Goal: Task Accomplishment & Management: Manage account settings

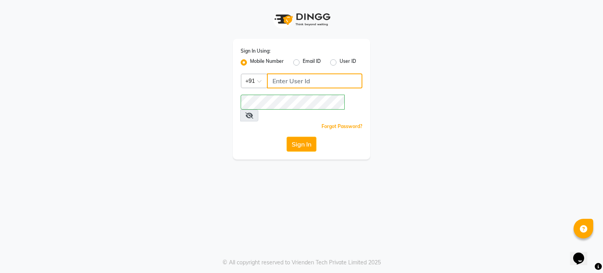
drag, startPoint x: 0, startPoint y: 0, endPoint x: 287, endPoint y: 77, distance: 297.3
click at [287, 77] on input "Username" at bounding box center [314, 80] width 95 height 15
type input "9307729665"
drag, startPoint x: 254, startPoint y: 138, endPoint x: 308, endPoint y: 127, distance: 54.5
click at [308, 137] on div "Sign In" at bounding box center [302, 144] width 122 height 15
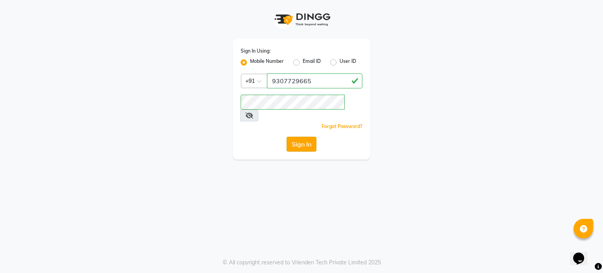
click at [308, 137] on button "Sign In" at bounding box center [302, 144] width 30 height 15
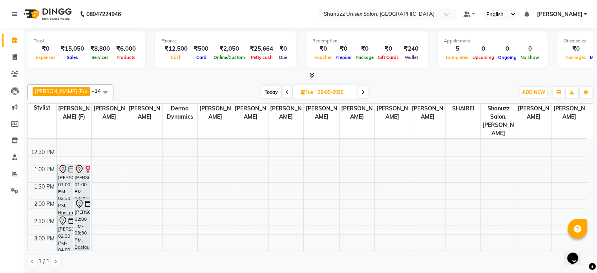
scroll to position [102, 0]
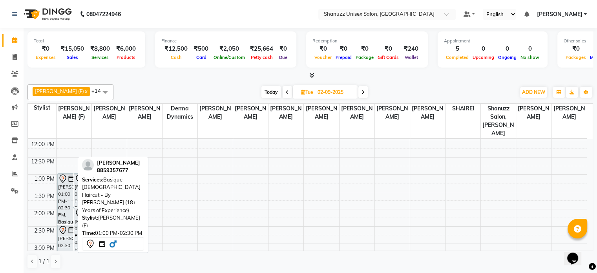
click at [63, 180] on div "[PERSON_NAME], 01:00 PM-02:30 PM, Basique [DEMOGRAPHIC_DATA] Haircut - By [PERS…" at bounding box center [66, 198] width 16 height 50
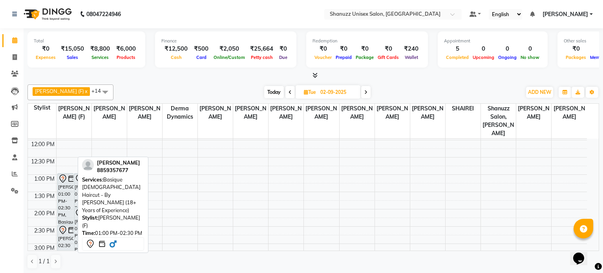
select select "7"
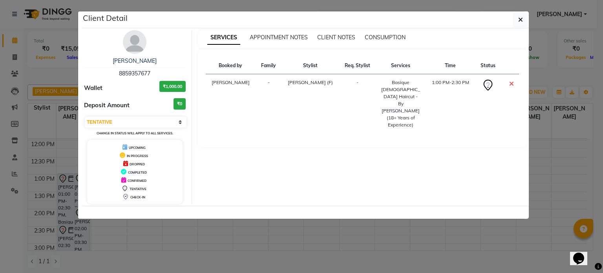
click at [185, 241] on ngb-modal-window "Client Detail [PERSON_NAME] 8859357677 Wallet ₹1,000.00 Deposit Amount ₹0 Selec…" at bounding box center [301, 136] width 603 height 273
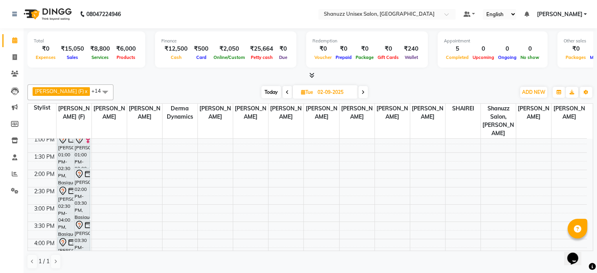
scroll to position [143, 0]
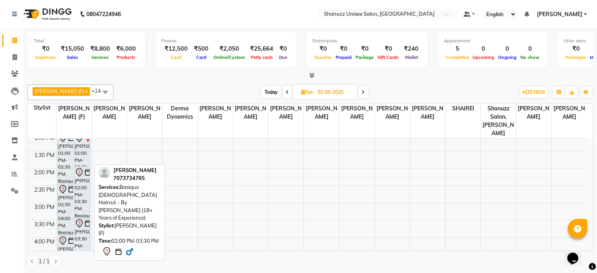
click at [78, 178] on div "[PERSON_NAME], 02:00 PM-03:30 PM, Basique [DEMOGRAPHIC_DATA] Haircut - By [PERS…" at bounding box center [82, 192] width 16 height 50
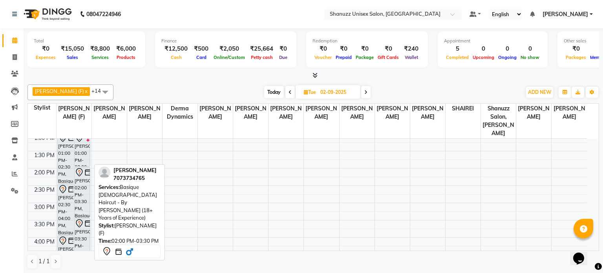
select select "7"
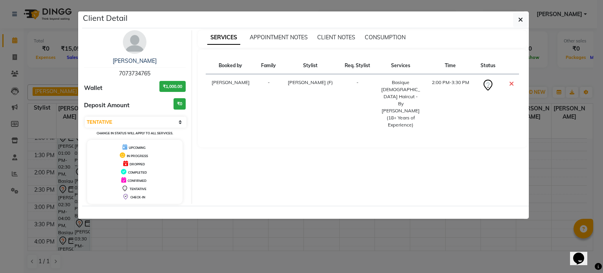
click at [118, 240] on ngb-modal-window "Client Detail [PERSON_NAME] 7073734765 Wallet ₹1,000.00 Deposit Amount ₹0 Selec…" at bounding box center [301, 136] width 603 height 273
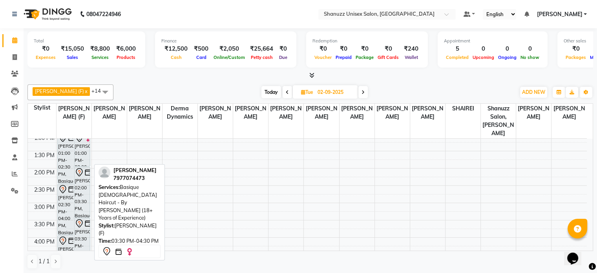
click at [82, 224] on div "[PERSON_NAME], 03:30 PM-04:30 PM, Basique [DEMOGRAPHIC_DATA] Haircut - By [PERS…" at bounding box center [82, 234] width 16 height 33
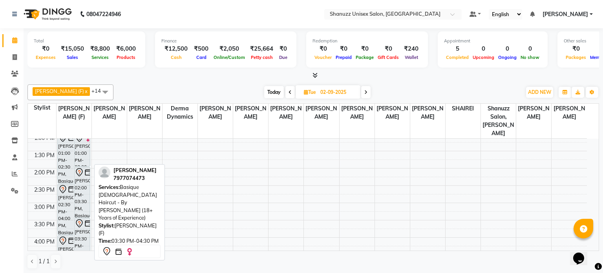
select select "7"
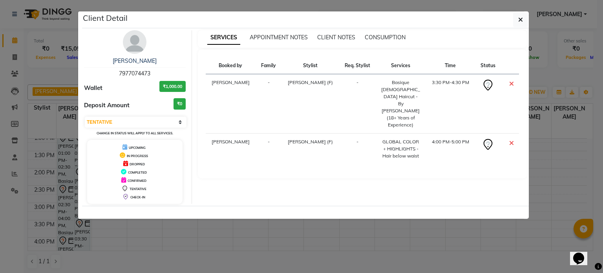
click at [166, 255] on ngb-modal-window "Client Detail [PERSON_NAME] 7977074473 Wallet ₹1,000.00 Deposit Amount ₹0 Selec…" at bounding box center [301, 136] width 603 height 273
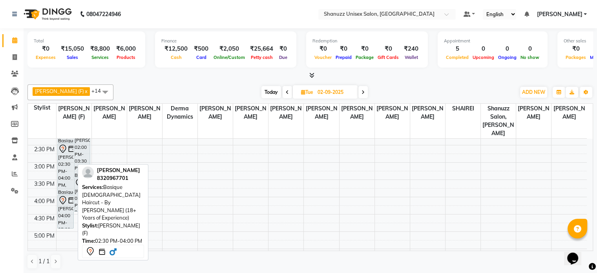
scroll to position [184, 0]
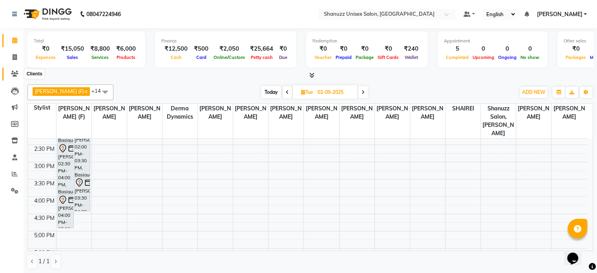
click at [13, 73] on icon at bounding box center [14, 74] width 7 height 6
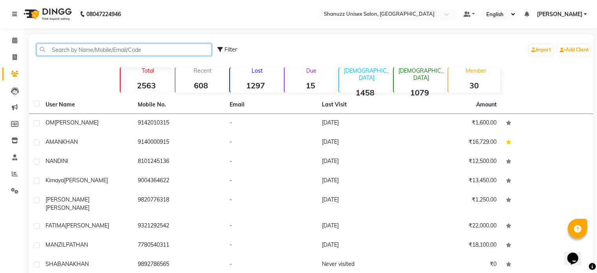
click at [69, 45] on input "text" at bounding box center [124, 50] width 175 height 12
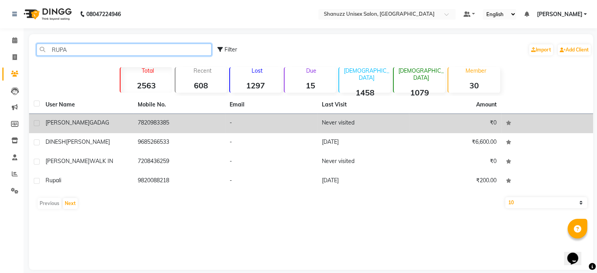
type input "RUPA"
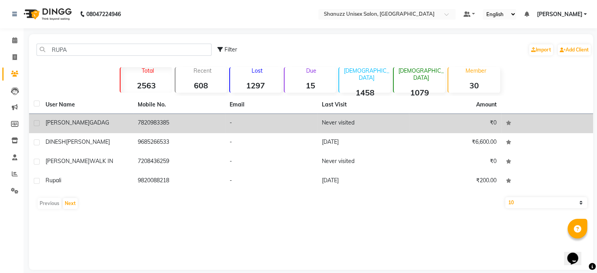
click at [161, 118] on td "7820983385" at bounding box center [179, 123] width 92 height 19
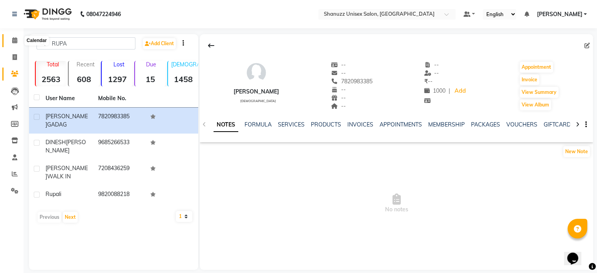
click at [13, 41] on icon at bounding box center [14, 40] width 5 height 6
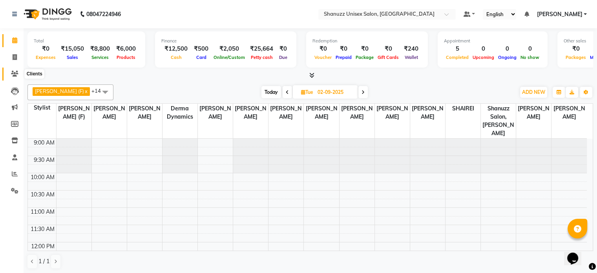
click at [15, 71] on icon at bounding box center [14, 74] width 7 height 6
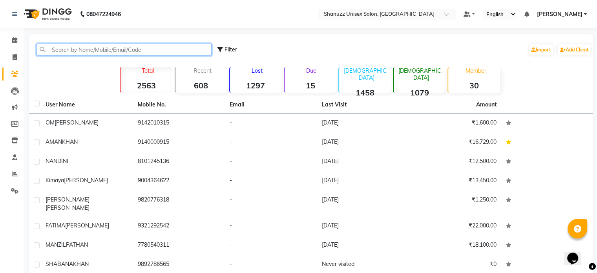
click at [87, 50] on input "text" at bounding box center [124, 50] width 175 height 12
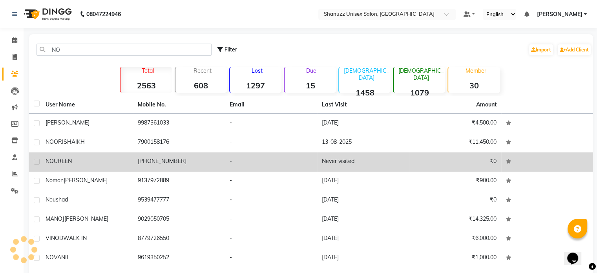
click at [162, 155] on td "[PHONE_NUMBER]" at bounding box center [179, 161] width 92 height 19
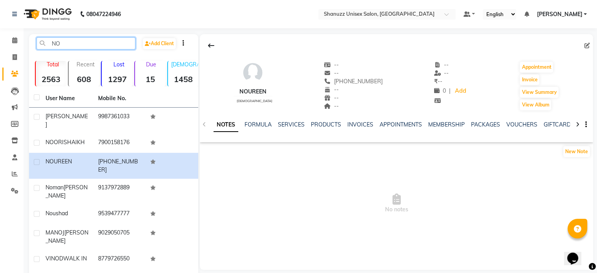
click at [63, 38] on input "NO" at bounding box center [86, 43] width 99 height 12
type input "N"
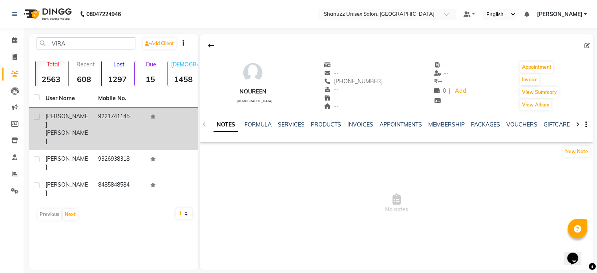
click at [69, 122] on div "[PERSON_NAME]" at bounding box center [67, 128] width 43 height 33
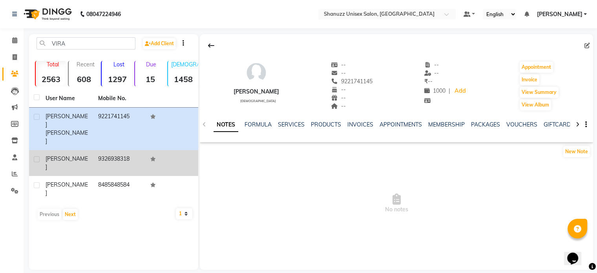
click at [62, 155] on div "[PERSON_NAME]" at bounding box center [67, 163] width 43 height 16
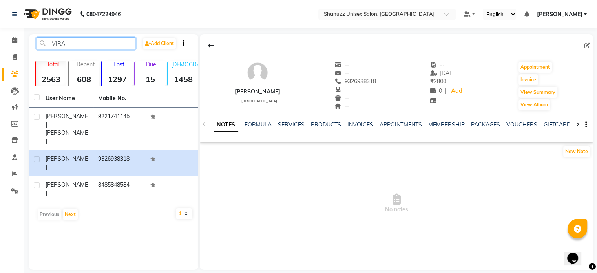
click at [71, 42] on input "VIRA" at bounding box center [86, 43] width 99 height 12
type input "V"
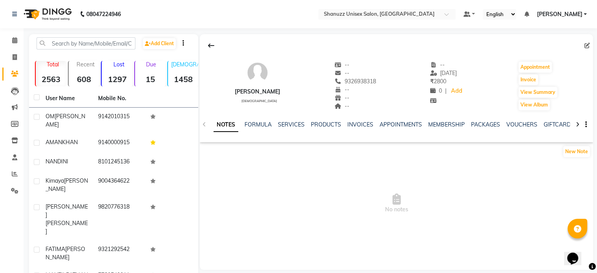
click at [16, 47] on li "Calendar" at bounding box center [12, 40] width 24 height 17
click at [16, 42] on icon at bounding box center [14, 40] width 5 height 6
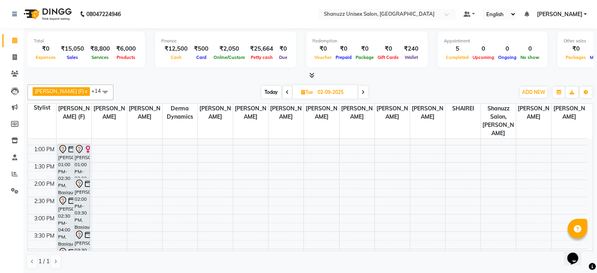
scroll to position [133, 0]
